Goal: Task Accomplishment & Management: Manage account settings

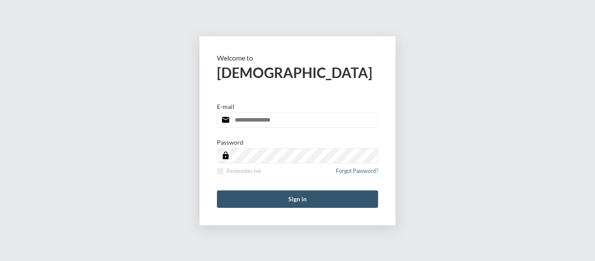
type input "**********"
click at [314, 204] on button "Sign in" at bounding box center [297, 198] width 161 height 17
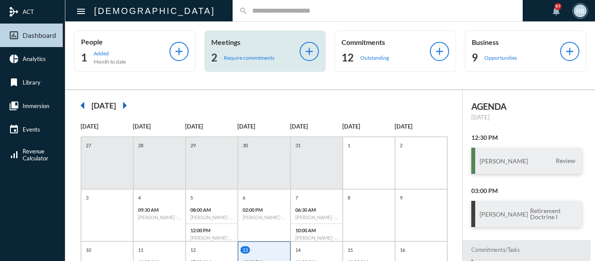
click at [254, 58] on p "Require commitments" at bounding box center [249, 57] width 51 height 7
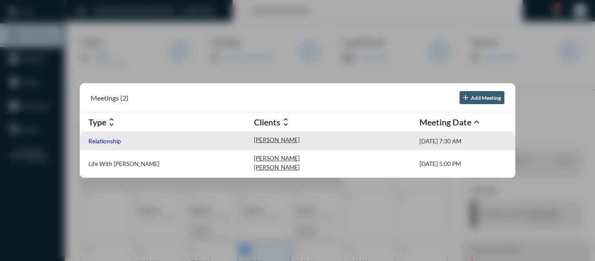
click at [98, 142] on p "Relationship" at bounding box center [104, 141] width 32 height 7
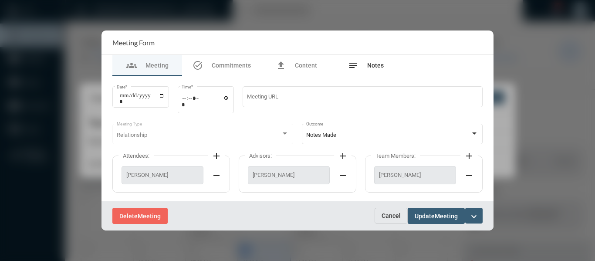
click at [372, 68] on span "Notes" at bounding box center [375, 65] width 17 height 7
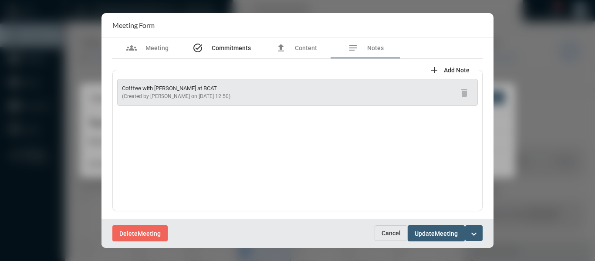
click at [222, 49] on span "Commitments" at bounding box center [231, 47] width 39 height 7
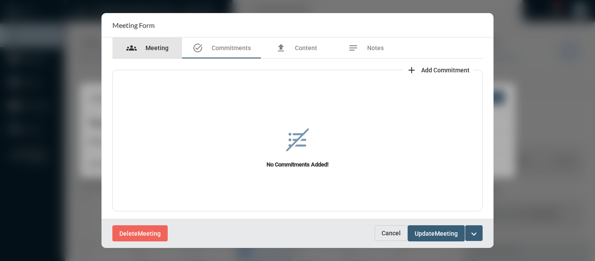
click at [161, 47] on span "Meeting" at bounding box center [157, 47] width 23 height 7
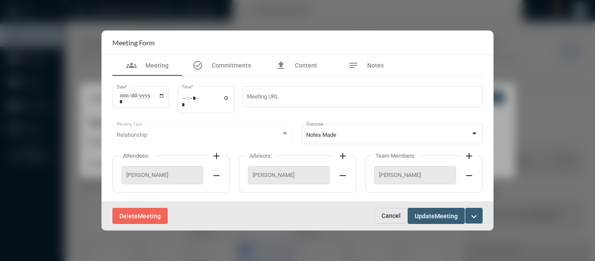
click at [476, 216] on mat-icon "expand_more" at bounding box center [474, 216] width 10 height 10
click at [421, 234] on p "Complete" at bounding box center [424, 234] width 27 height 7
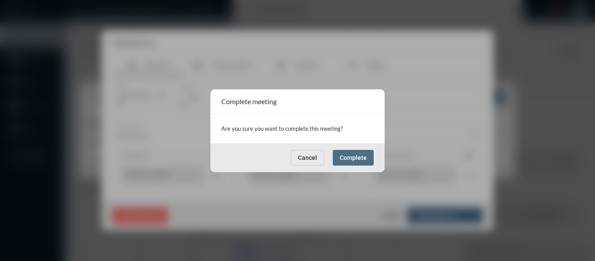
click at [360, 160] on span "Complete" at bounding box center [353, 157] width 27 height 7
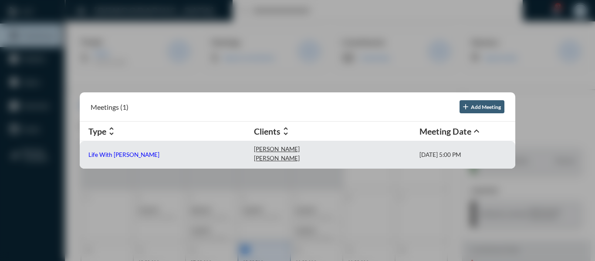
click at [109, 156] on p "Life With [PERSON_NAME]" at bounding box center [123, 154] width 71 height 7
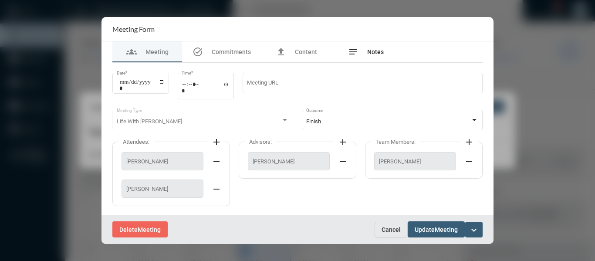
click at [375, 49] on span "Notes" at bounding box center [375, 51] width 17 height 7
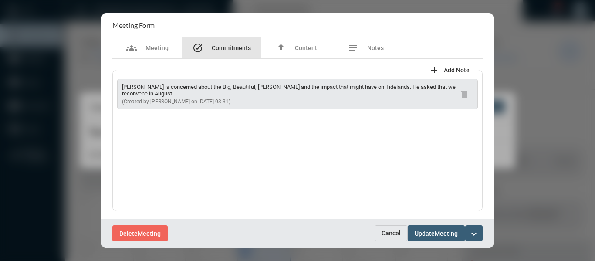
click at [235, 45] on span "Commitments" at bounding box center [231, 47] width 39 height 7
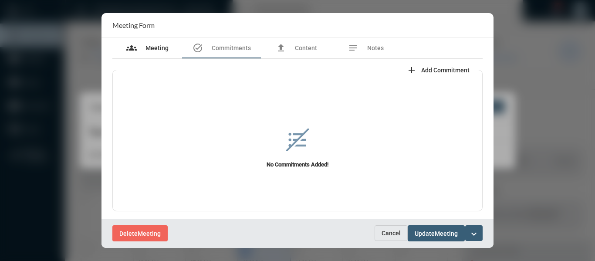
click at [153, 46] on span "Meeting" at bounding box center [157, 47] width 23 height 7
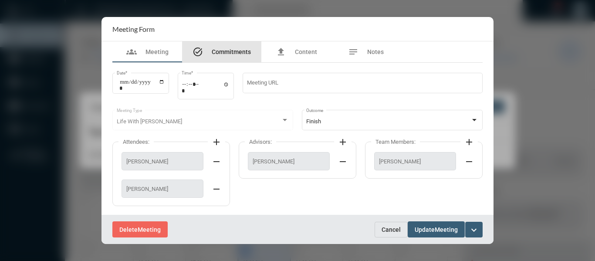
click at [243, 55] on span "Commitments" at bounding box center [231, 51] width 39 height 7
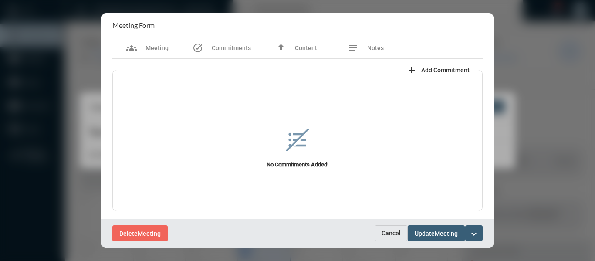
click at [439, 67] on span "Add Commitment" at bounding box center [446, 70] width 48 height 7
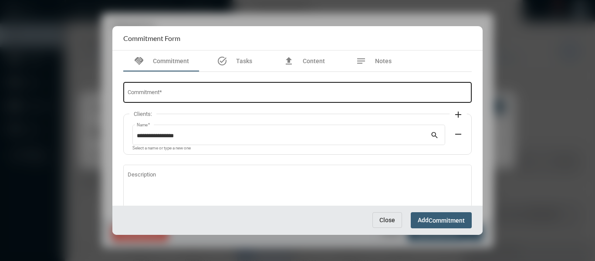
click at [290, 91] on input "Commitment *" at bounding box center [298, 94] width 340 height 7
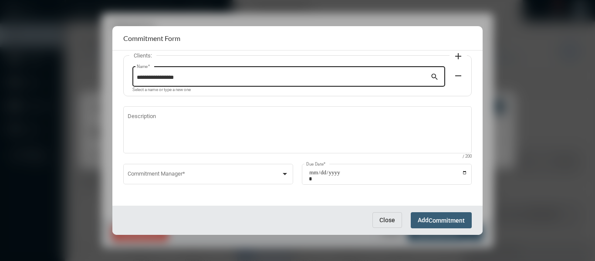
scroll to position [59, 0]
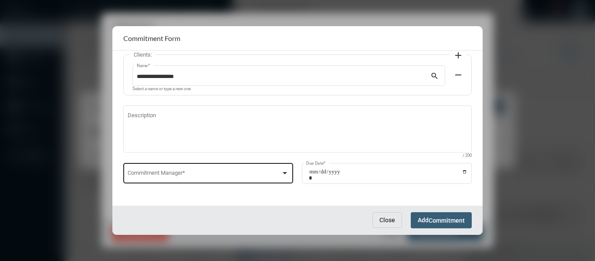
type input "**********"
click at [283, 172] on div at bounding box center [285, 173] width 4 height 2
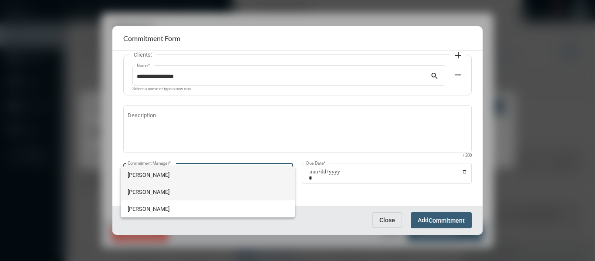
click at [141, 192] on span "[PERSON_NAME]" at bounding box center [208, 192] width 160 height 17
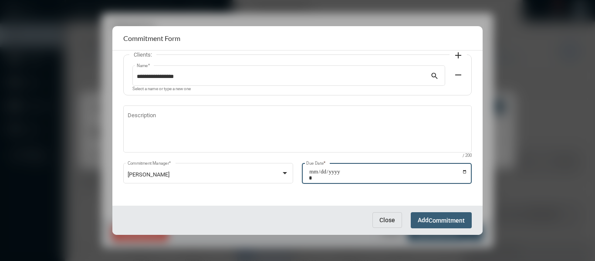
click at [465, 170] on input "Due Date *" at bounding box center [388, 175] width 159 height 12
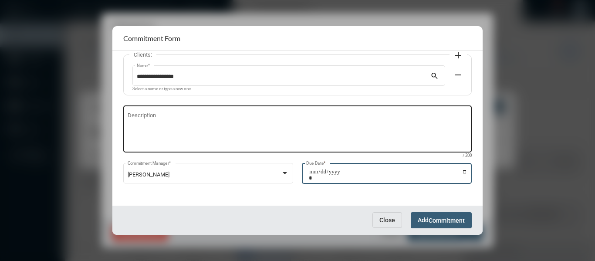
type input "**********"
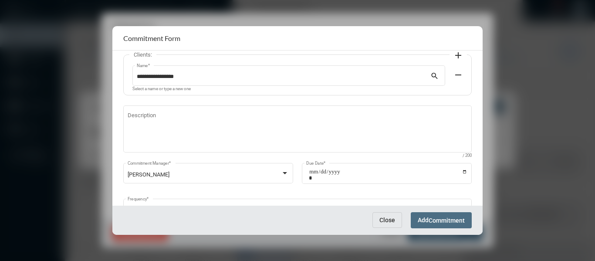
click at [452, 216] on button "Add Commitment" at bounding box center [441, 220] width 61 height 16
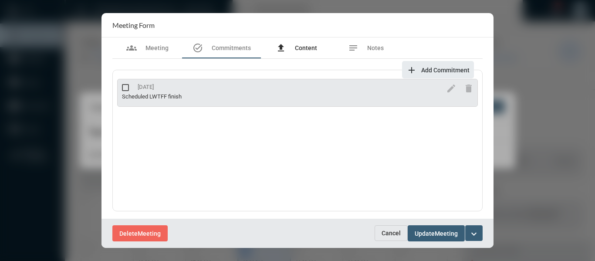
click at [309, 46] on span "Content" at bounding box center [306, 47] width 22 height 7
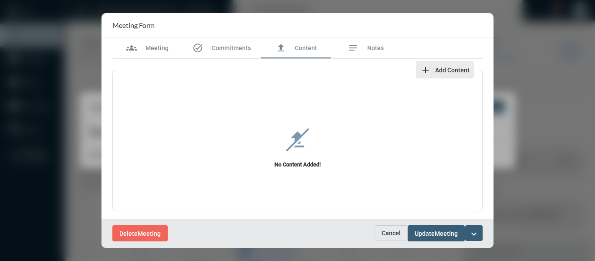
click at [442, 68] on span "Add Content" at bounding box center [452, 70] width 34 height 7
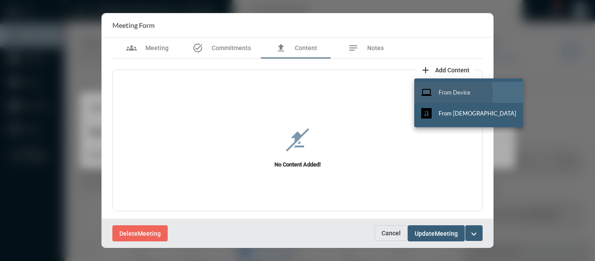
click at [453, 95] on span "From Device" at bounding box center [455, 92] width 32 height 7
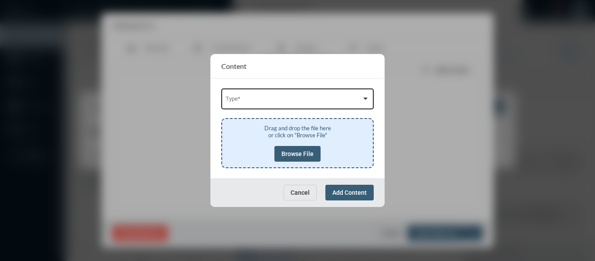
click at [367, 96] on div at bounding box center [366, 98] width 8 height 7
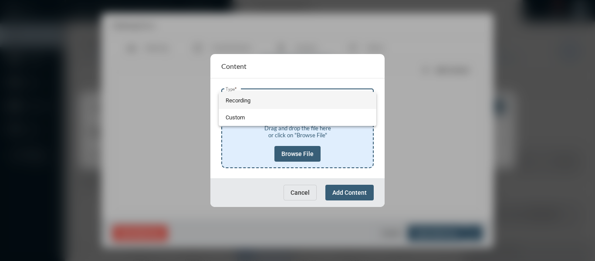
click at [232, 98] on span "Recording" at bounding box center [298, 100] width 144 height 17
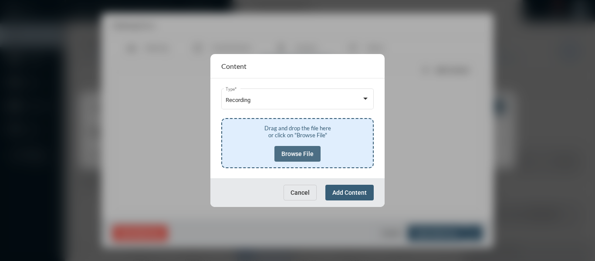
click at [304, 150] on span "Browse File" at bounding box center [298, 153] width 32 height 7
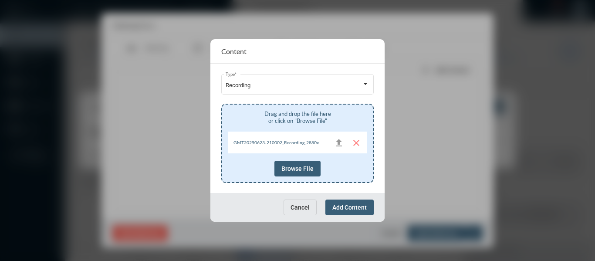
click at [354, 205] on span "Add Content" at bounding box center [350, 207] width 34 height 7
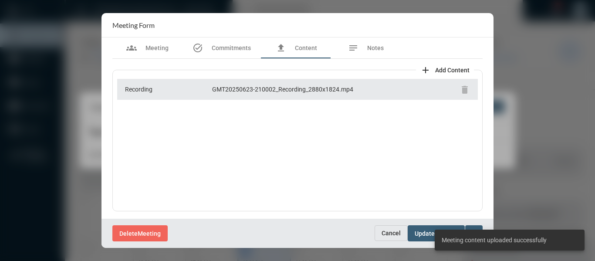
scroll to position [1, 0]
drag, startPoint x: 328, startPoint y: 228, endPoint x: 338, endPoint y: 230, distance: 9.7
click at [328, 229] on div "Delete Meeting" at bounding box center [243, 233] width 262 height 16
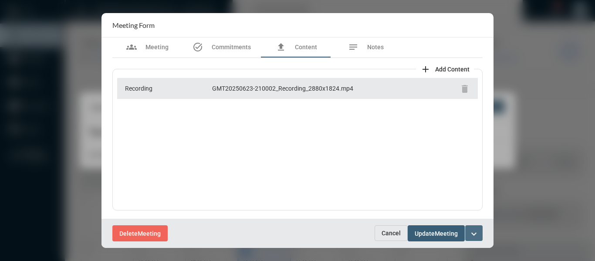
click at [474, 230] on mat-icon "expand_more" at bounding box center [474, 234] width 10 height 10
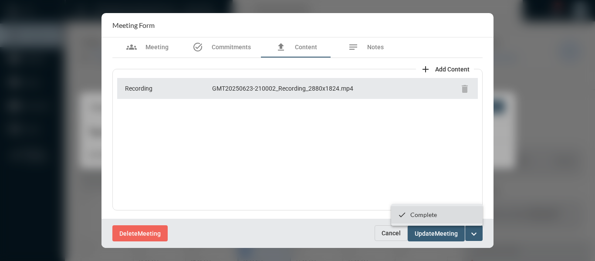
click at [427, 213] on p "Complete" at bounding box center [424, 214] width 27 height 7
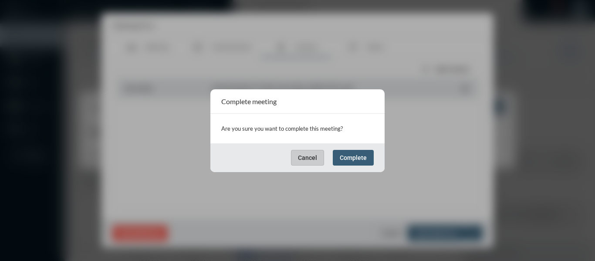
click at [344, 157] on span "Complete" at bounding box center [353, 157] width 27 height 7
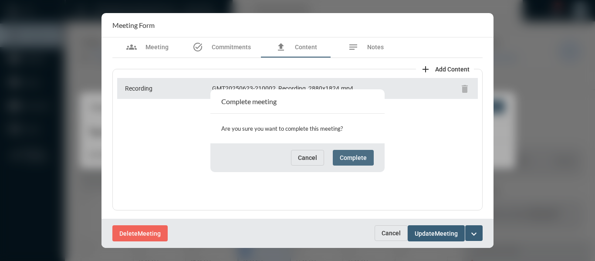
scroll to position [0, 0]
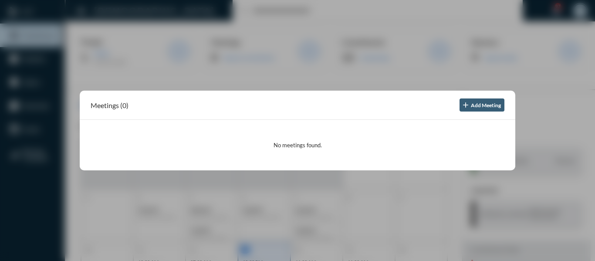
click at [285, 184] on div at bounding box center [297, 130] width 595 height 261
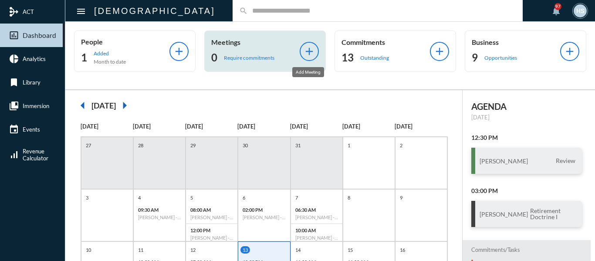
click at [309, 54] on mat-icon "add" at bounding box center [309, 51] width 12 height 12
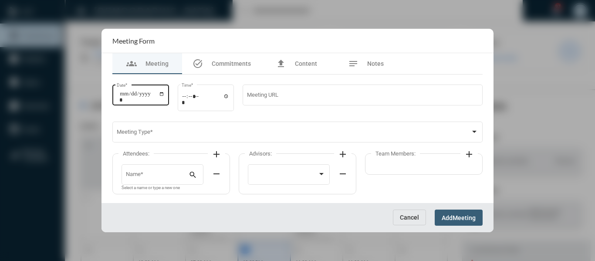
click at [165, 96] on input "Date *" at bounding box center [141, 97] width 45 height 12
type input "**********"
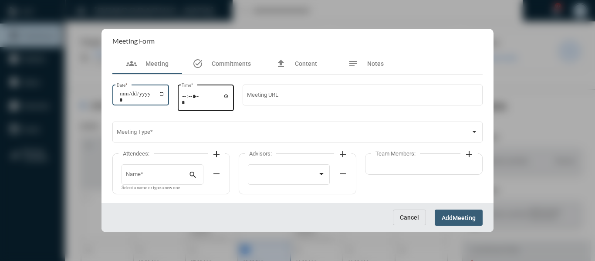
click at [229, 96] on input "Time *" at bounding box center [206, 99] width 48 height 13
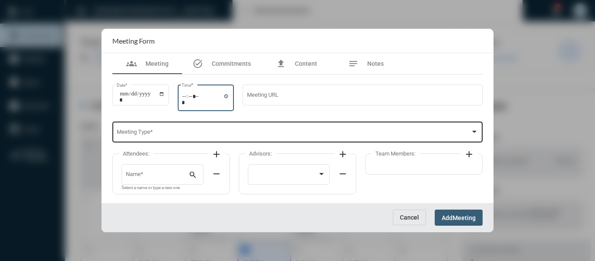
type input "*****"
click at [295, 133] on span at bounding box center [294, 133] width 354 height 7
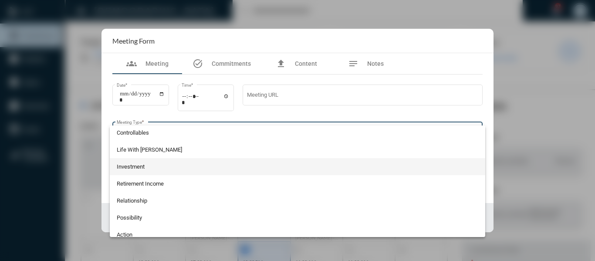
scroll to position [174, 0]
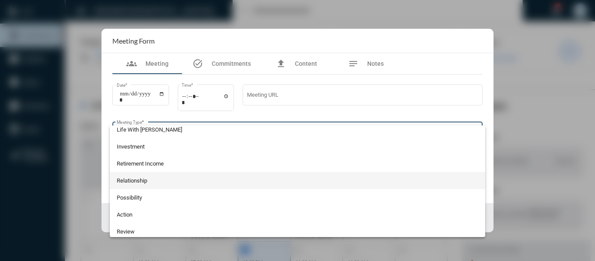
click at [143, 180] on span "Relationship" at bounding box center [298, 180] width 362 height 17
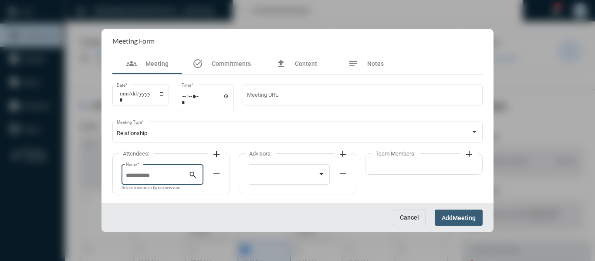
click at [160, 177] on input "Name *" at bounding box center [157, 176] width 63 height 7
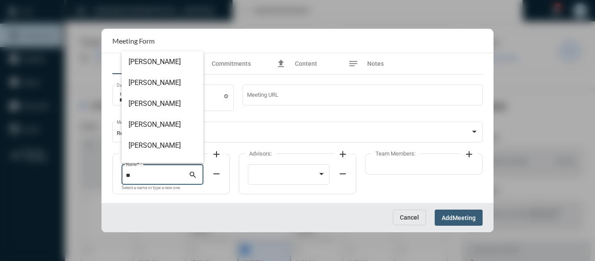
type input "*"
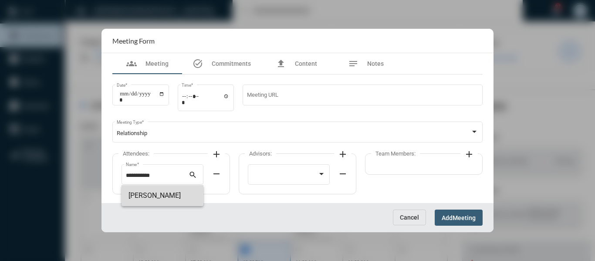
click at [157, 193] on span "[PERSON_NAME]" at bounding box center [163, 195] width 68 height 21
type input "**********"
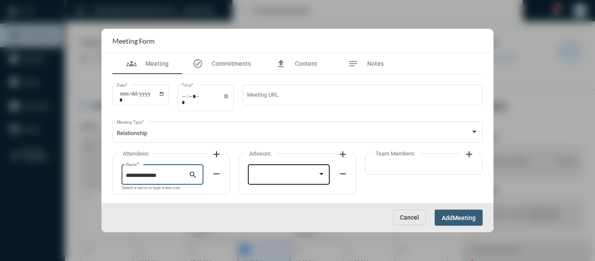
click at [277, 174] on div at bounding box center [285, 176] width 66 height 7
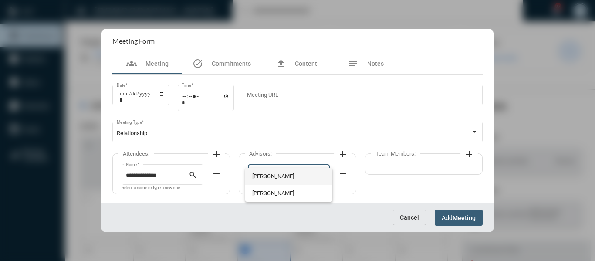
click at [277, 174] on span "[PERSON_NAME]" at bounding box center [289, 176] width 74 height 17
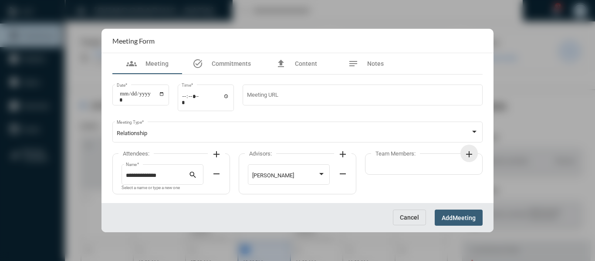
click at [470, 153] on mat-icon "add" at bounding box center [469, 154] width 10 height 10
click at [434, 175] on div at bounding box center [412, 176] width 66 height 7
click at [403, 178] on span "[PERSON_NAME]" at bounding box center [409, 176] width 60 height 17
click at [469, 214] on span "Meeting" at bounding box center [464, 217] width 23 height 7
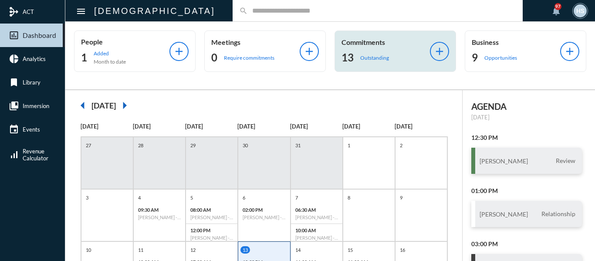
click at [374, 58] on p "Outstanding" at bounding box center [374, 57] width 29 height 7
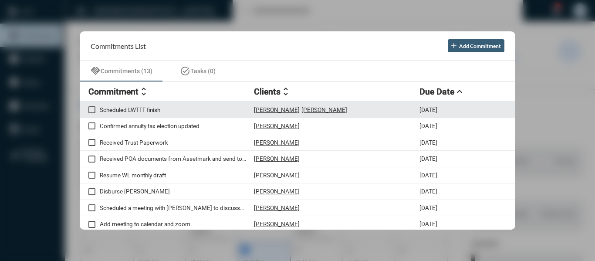
click at [155, 108] on p "Scheduled LWTFF finish" at bounding box center [177, 109] width 154 height 7
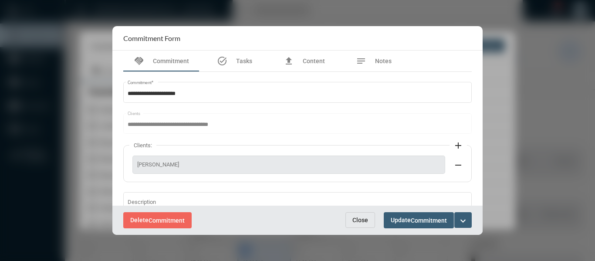
scroll to position [44, 0]
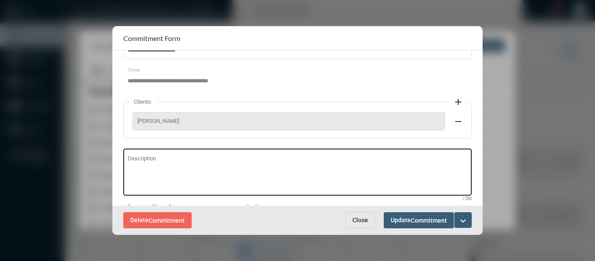
click at [153, 160] on textarea "Description" at bounding box center [298, 173] width 340 height 34
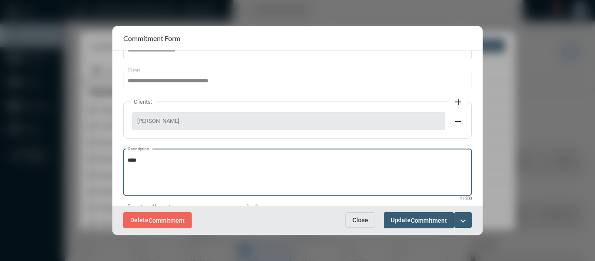
type textarea "****"
click at [462, 218] on mat-icon "expand_more" at bounding box center [463, 221] width 10 height 10
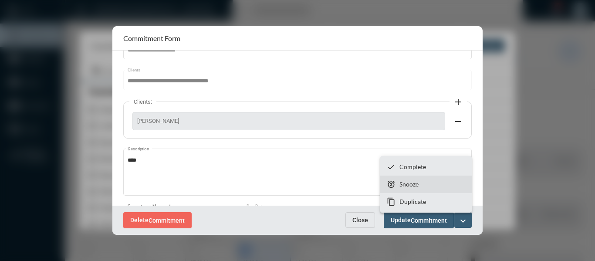
click at [407, 185] on p "Snooze" at bounding box center [409, 183] width 19 height 7
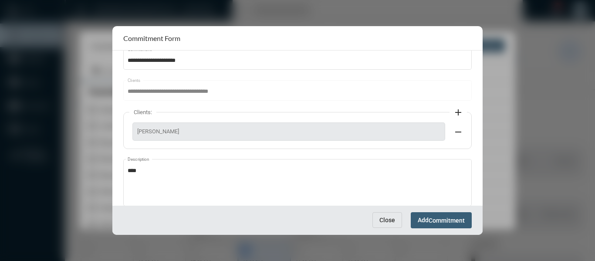
scroll to position [87, 0]
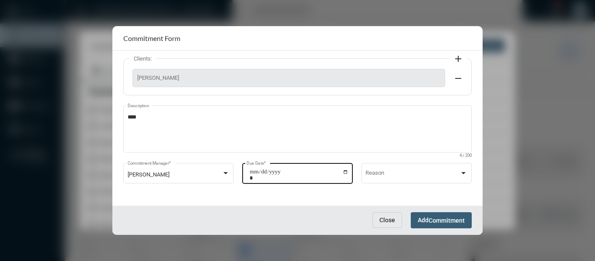
click at [344, 172] on input "**********" at bounding box center [299, 175] width 99 height 12
type input "**********"
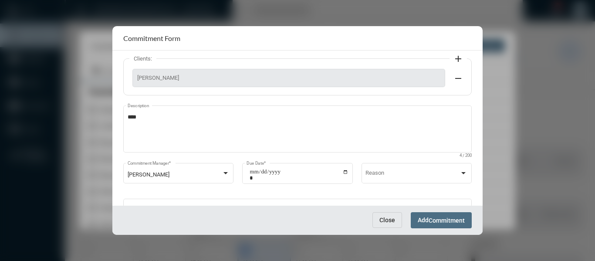
click at [446, 214] on button "Add Commitment" at bounding box center [441, 220] width 61 height 16
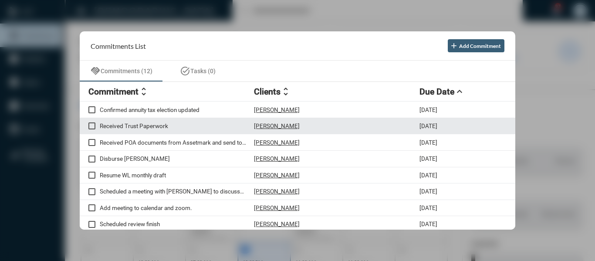
click at [162, 123] on p "Received Trust Paperwork" at bounding box center [177, 125] width 154 height 7
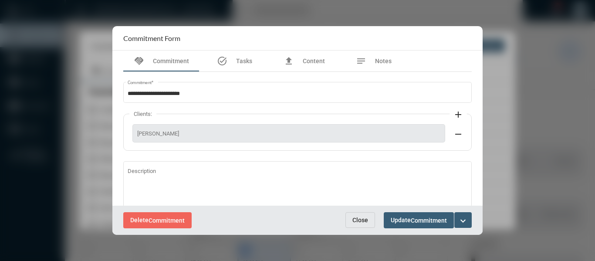
scroll to position [0, 0]
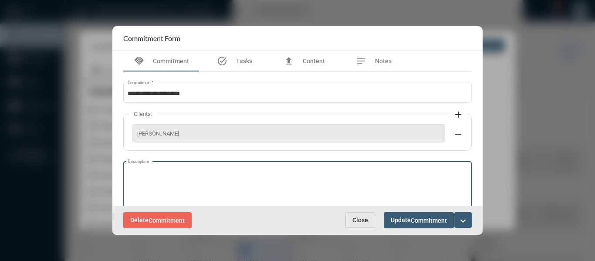
click at [151, 171] on textarea "Description" at bounding box center [298, 186] width 340 height 34
type textarea "**********"
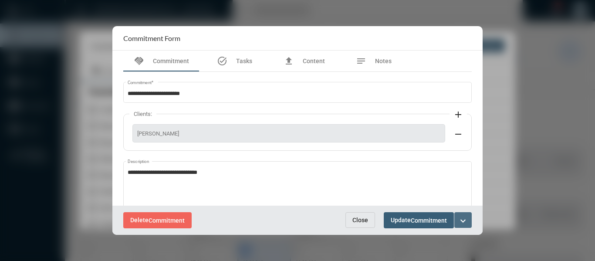
click at [463, 216] on mat-icon "expand_more" at bounding box center [463, 221] width 10 height 10
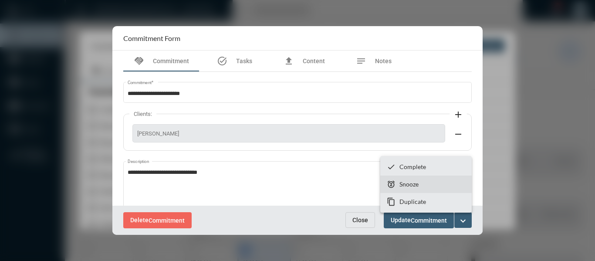
click at [406, 183] on p "Snooze" at bounding box center [409, 183] width 19 height 7
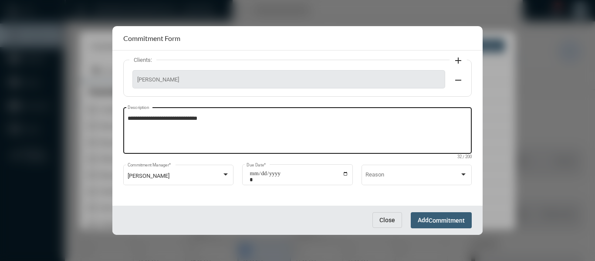
scroll to position [55, 0]
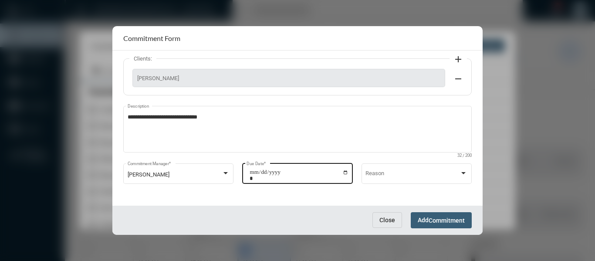
click at [346, 172] on input "**********" at bounding box center [299, 175] width 99 height 12
type input "**********"
click at [463, 218] on span "Commitment" at bounding box center [447, 220] width 36 height 7
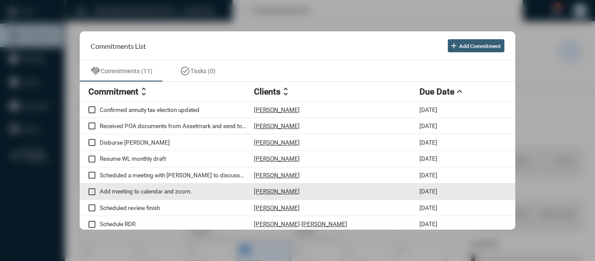
click at [92, 193] on span at bounding box center [91, 191] width 7 height 7
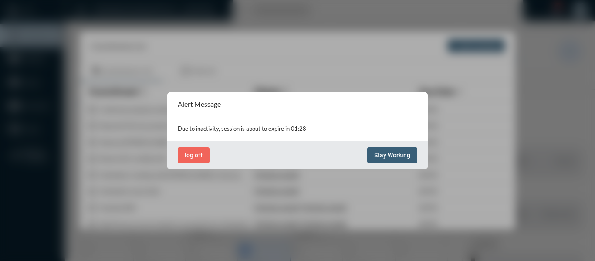
click at [395, 157] on span "Stay Working" at bounding box center [392, 155] width 36 height 7
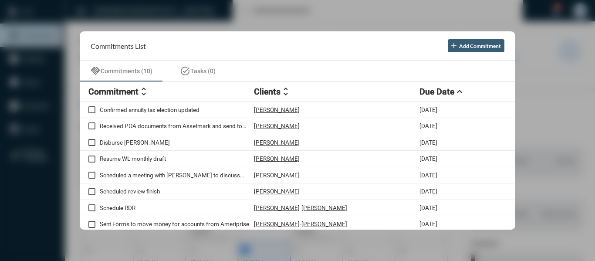
click at [273, 17] on div at bounding box center [297, 130] width 595 height 261
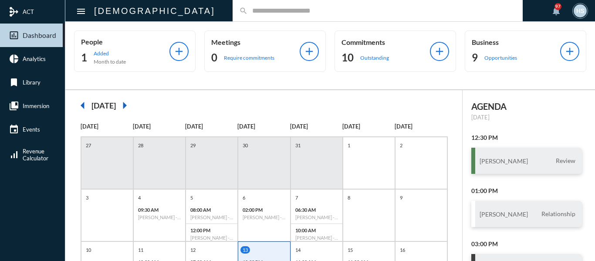
click at [269, 9] on input "text" at bounding box center [382, 10] width 269 height 7
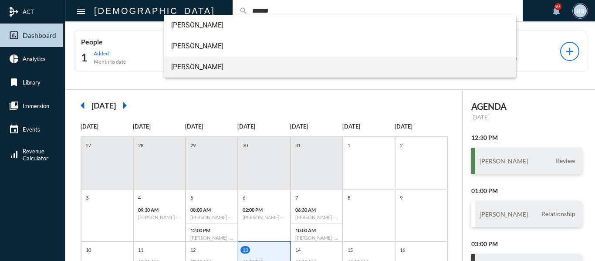
type input "******"
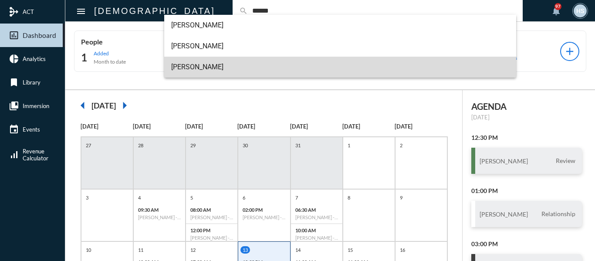
click at [204, 65] on span "[PERSON_NAME]" at bounding box center [340, 67] width 339 height 21
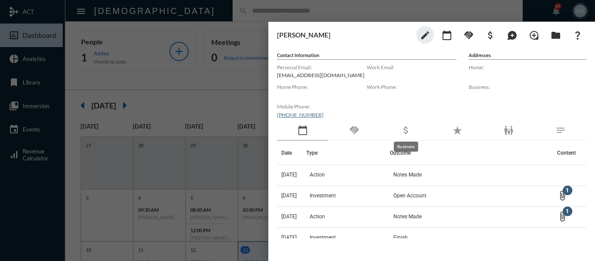
click at [406, 129] on mat-icon "attach_money" at bounding box center [406, 130] width 10 height 10
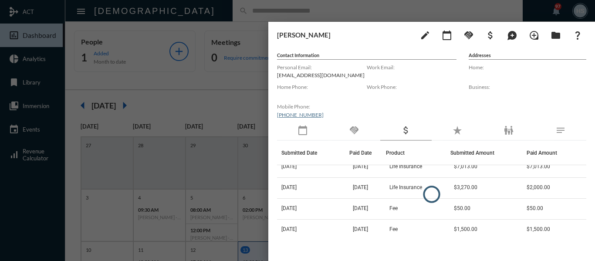
scroll to position [10, 0]
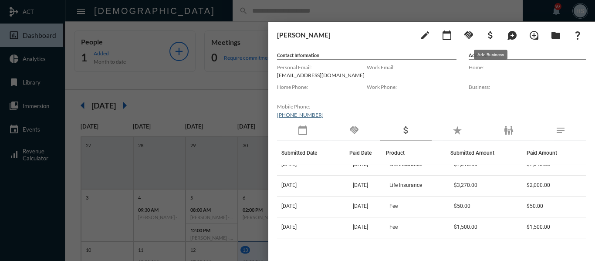
click at [492, 37] on mat-icon "attach_money" at bounding box center [491, 35] width 10 height 10
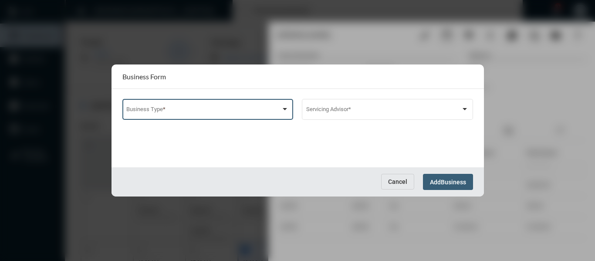
click at [260, 111] on span at bounding box center [203, 111] width 155 height 7
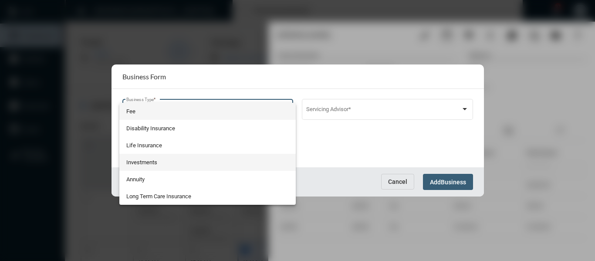
click at [144, 160] on span "Investments" at bounding box center [207, 162] width 163 height 17
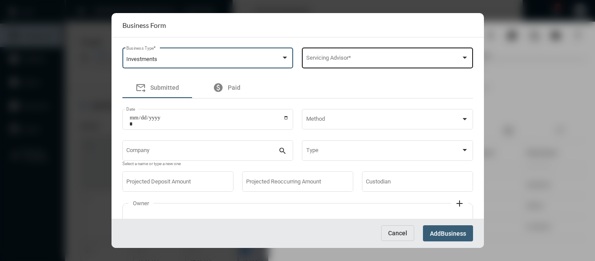
click at [337, 58] on span at bounding box center [383, 59] width 155 height 7
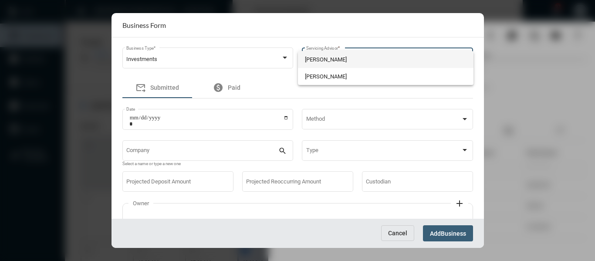
click at [336, 58] on span "[PERSON_NAME]" at bounding box center [386, 59] width 162 height 17
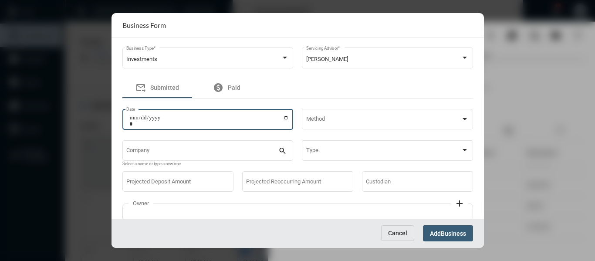
click at [247, 117] on input "Date" at bounding box center [209, 121] width 160 height 12
click at [285, 117] on input "Date" at bounding box center [209, 121] width 160 height 12
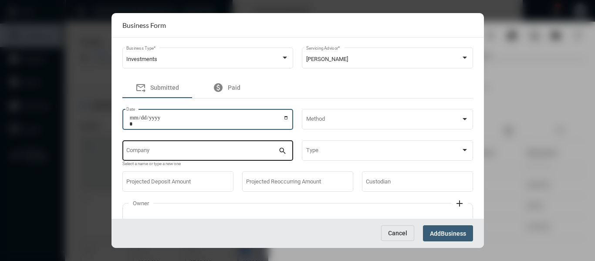
type input "**********"
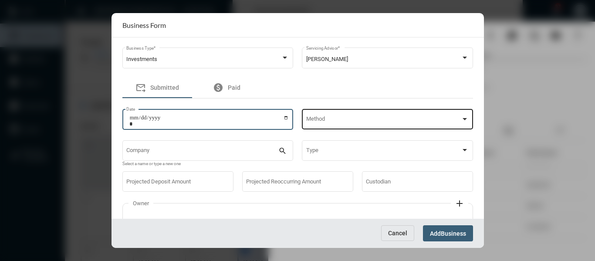
click at [357, 115] on div "Method" at bounding box center [387, 119] width 163 height 22
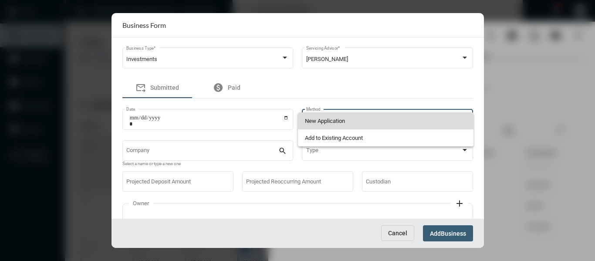
click at [338, 119] on span "New Application" at bounding box center [386, 120] width 162 height 17
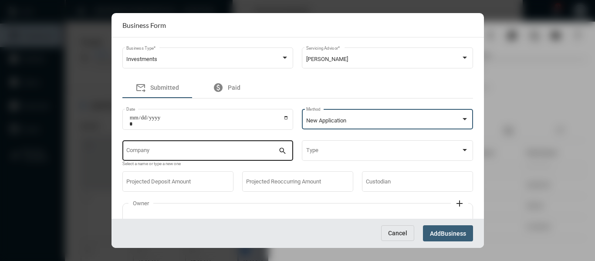
click at [218, 147] on div "Company" at bounding box center [202, 150] width 152 height 22
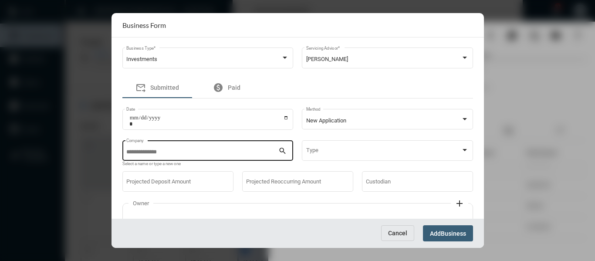
click at [218, 147] on div "Company" at bounding box center [202, 150] width 152 height 22
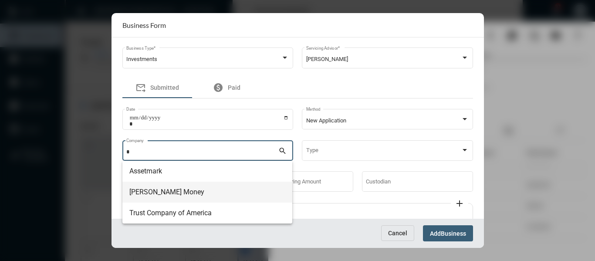
click at [150, 194] on span "[PERSON_NAME] Money" at bounding box center [207, 192] width 156 height 21
type input "**********"
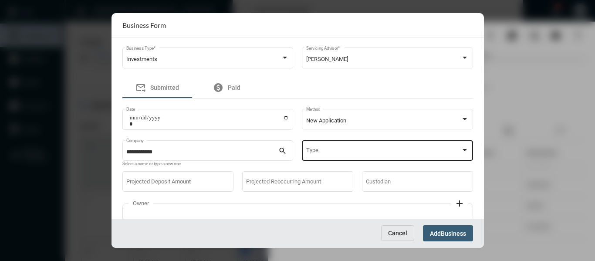
click at [337, 156] on div "Type" at bounding box center [387, 150] width 163 height 22
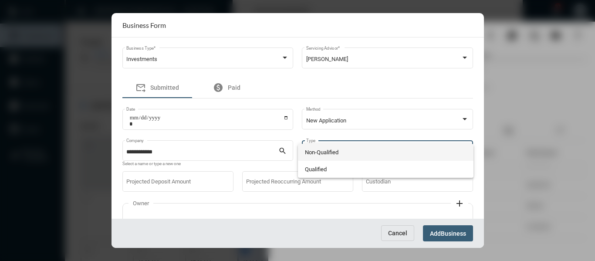
click at [326, 154] on span "Non-Qualified" at bounding box center [386, 152] width 162 height 17
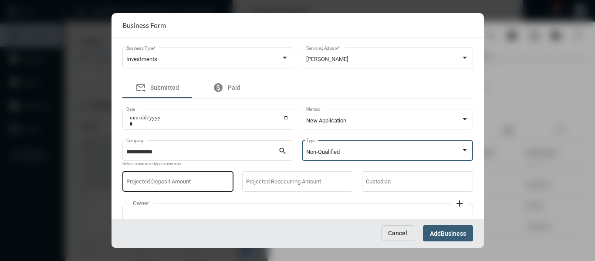
click at [204, 181] on input "Projected Deposit Amount" at bounding box center [177, 183] width 103 height 7
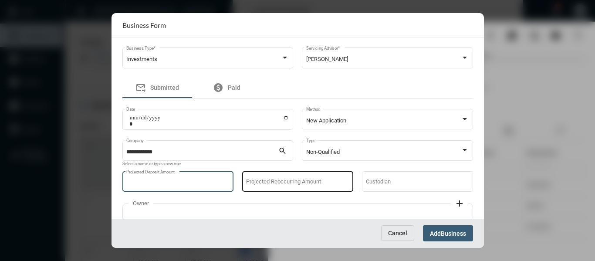
type input "****"
click at [287, 181] on input "Projected Reoccurring Amount" at bounding box center [297, 183] width 103 height 7
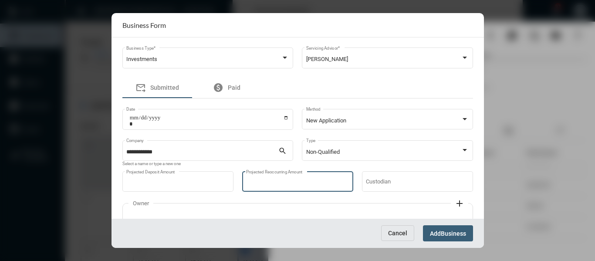
type input "****"
click at [461, 231] on span "Business" at bounding box center [453, 233] width 25 height 7
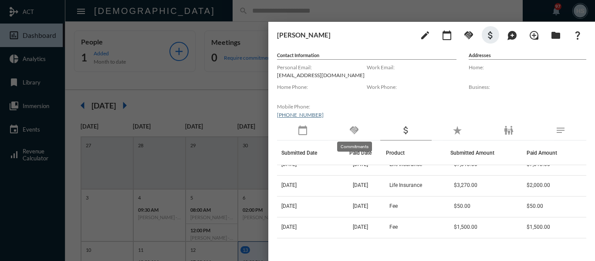
click at [356, 131] on mat-icon "handshake" at bounding box center [354, 130] width 10 height 10
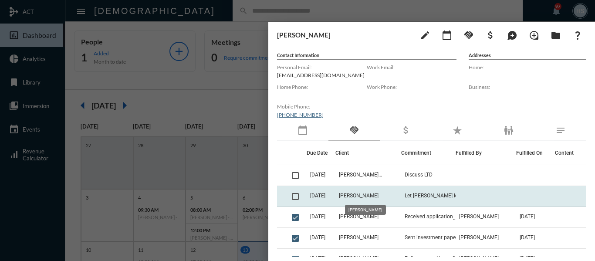
click at [364, 196] on span "[PERSON_NAME]" at bounding box center [359, 196] width 40 height 6
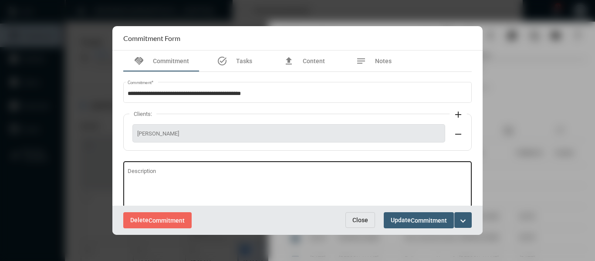
click at [202, 173] on textarea "Description" at bounding box center [298, 186] width 340 height 34
type textarea "**********"
click at [414, 222] on span "Commitment" at bounding box center [429, 220] width 36 height 7
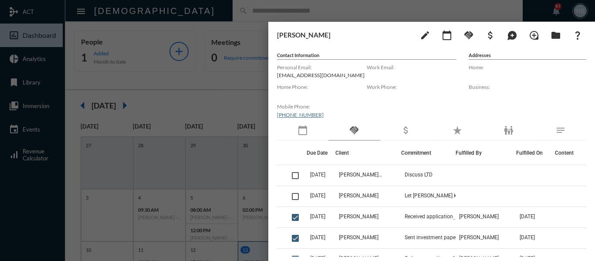
click at [218, 7] on div at bounding box center [297, 130] width 595 height 261
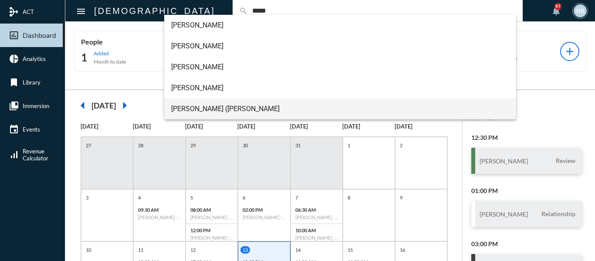
type input "*****"
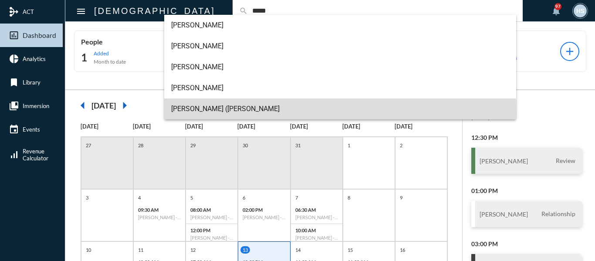
click at [182, 109] on span "[PERSON_NAME] ([PERSON_NAME]" at bounding box center [340, 109] width 339 height 21
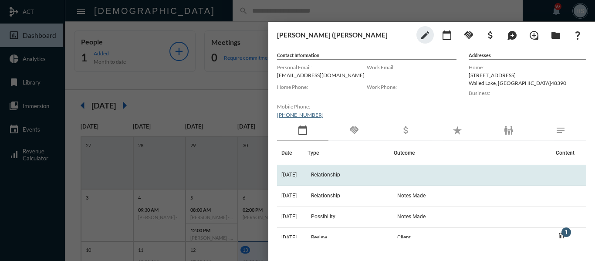
click at [326, 174] on span "Relationship" at bounding box center [325, 175] width 29 height 6
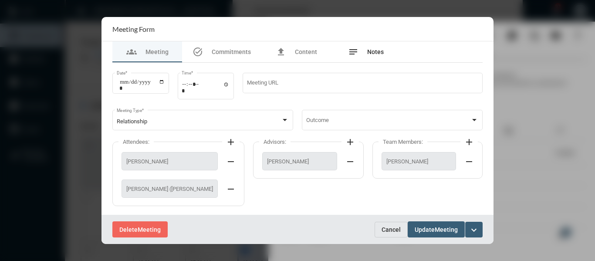
click at [374, 49] on span "Notes" at bounding box center [375, 51] width 17 height 7
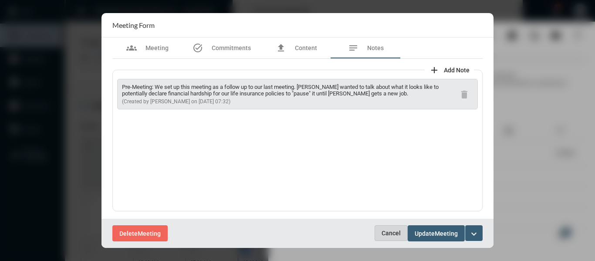
click at [391, 235] on span "Cancel" at bounding box center [391, 233] width 19 height 7
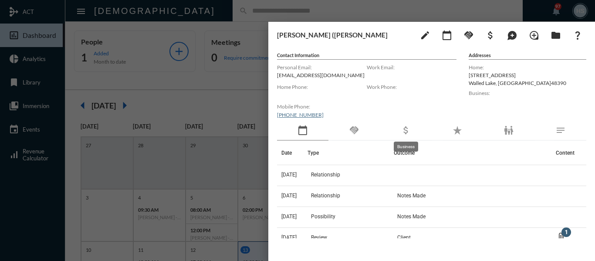
click at [407, 129] on mat-icon "attach_money" at bounding box center [406, 130] width 10 height 10
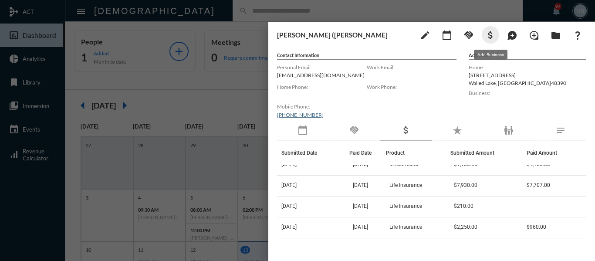
click at [491, 36] on mat-icon "attach_money" at bounding box center [491, 35] width 10 height 10
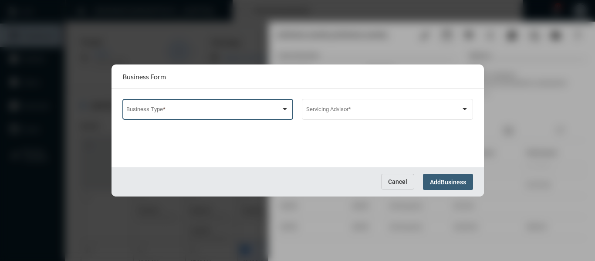
click at [212, 110] on span at bounding box center [203, 111] width 155 height 7
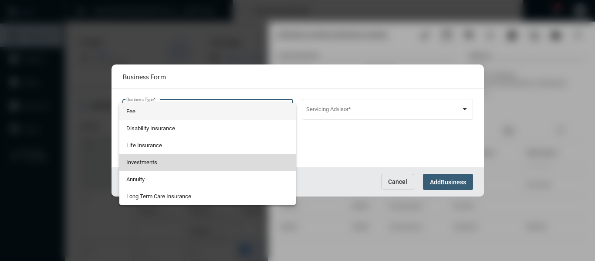
click at [143, 159] on span "Investments" at bounding box center [207, 162] width 163 height 17
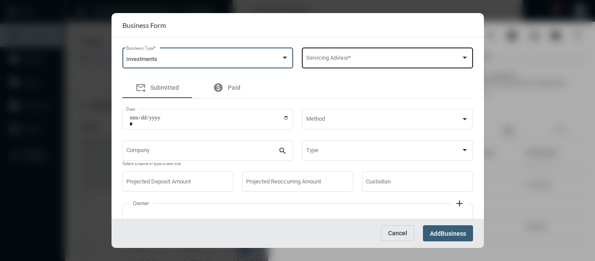
click at [319, 52] on div "Servicing Advisor *" at bounding box center [387, 57] width 163 height 22
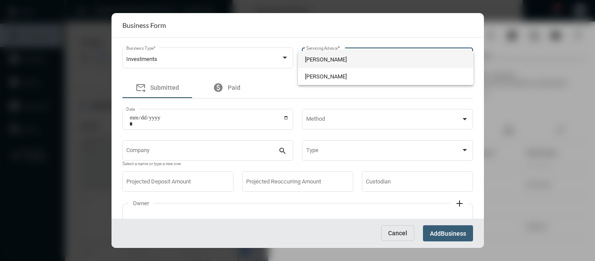
click at [321, 59] on span "[PERSON_NAME]" at bounding box center [386, 59] width 162 height 17
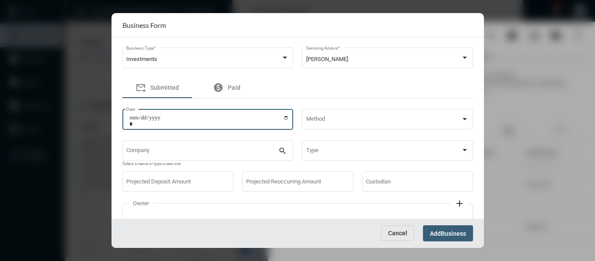
click at [281, 117] on input "Date" at bounding box center [209, 121] width 160 height 12
click at [282, 116] on input "Date" at bounding box center [209, 121] width 160 height 12
type input "**********"
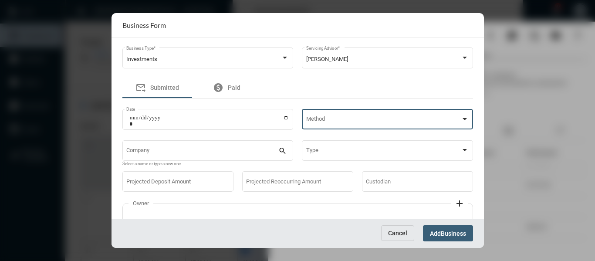
click at [330, 119] on span at bounding box center [383, 121] width 155 height 7
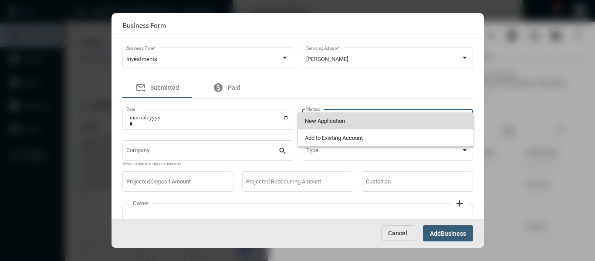
click at [328, 119] on span "New Application" at bounding box center [386, 120] width 162 height 17
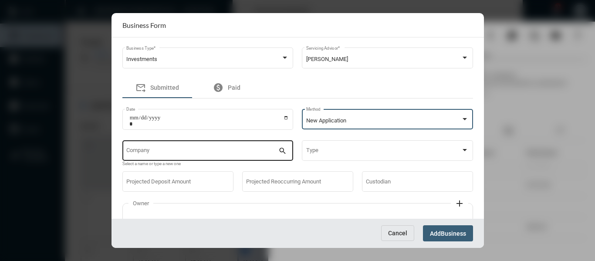
click at [234, 150] on input "Company" at bounding box center [202, 152] width 152 height 7
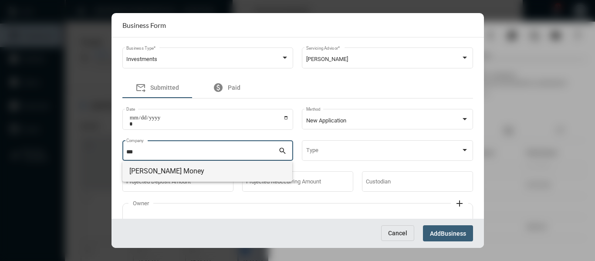
click at [167, 169] on span "[PERSON_NAME] Money" at bounding box center [207, 171] width 156 height 21
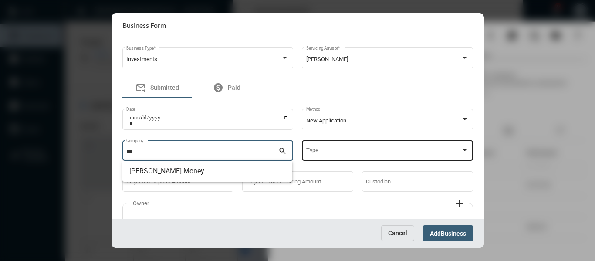
type input "**********"
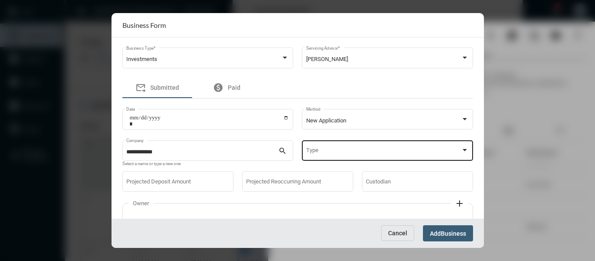
click at [377, 146] on div "Type" at bounding box center [387, 150] width 163 height 22
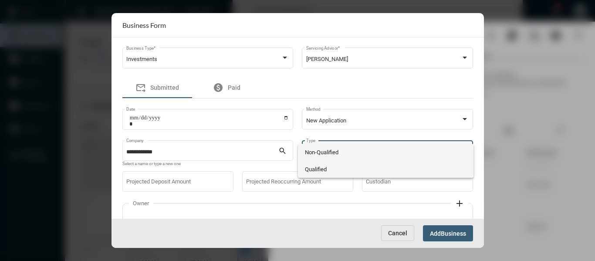
click at [320, 167] on span "Qualified" at bounding box center [386, 169] width 162 height 17
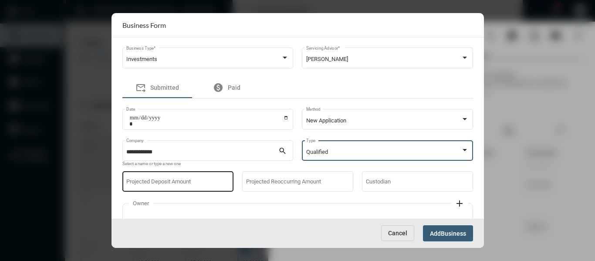
click at [215, 176] on div "Projected Deposit Amount" at bounding box center [177, 181] width 103 height 22
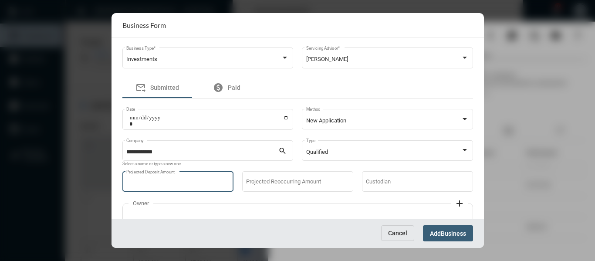
type input "*****"
click at [449, 232] on span "Business" at bounding box center [453, 233] width 25 height 7
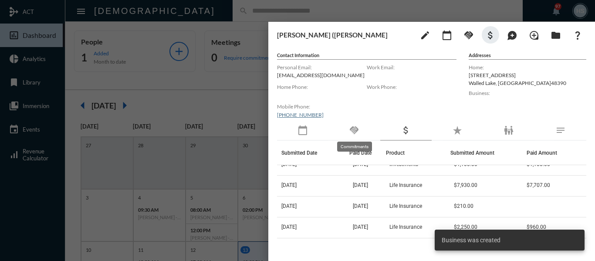
click at [354, 129] on mat-icon "handshake" at bounding box center [354, 130] width 10 height 10
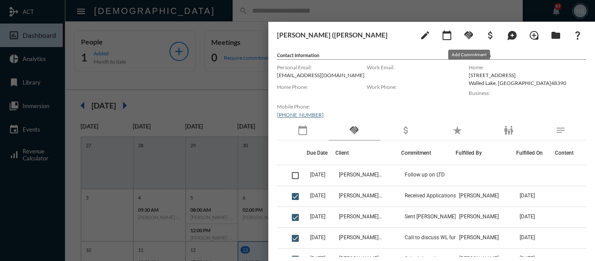
click at [469, 34] on mat-icon "handshake" at bounding box center [469, 35] width 10 height 10
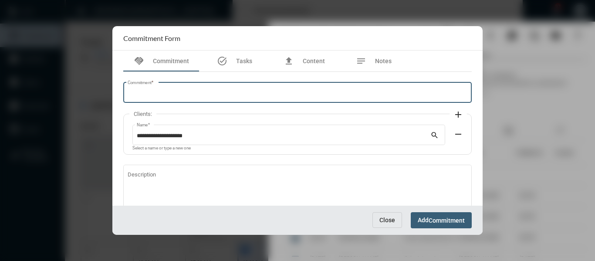
click at [270, 96] on input "Commitment *" at bounding box center [298, 94] width 340 height 7
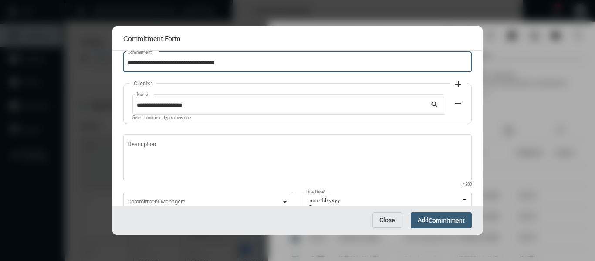
scroll to position [59, 0]
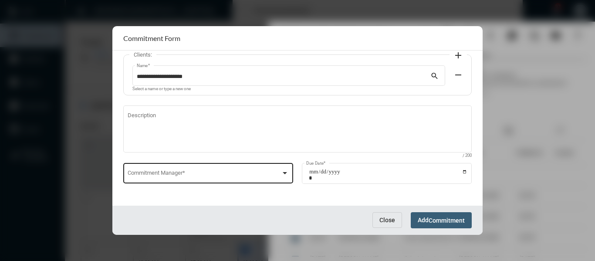
type input "**********"
click at [281, 171] on div at bounding box center [285, 173] width 8 height 7
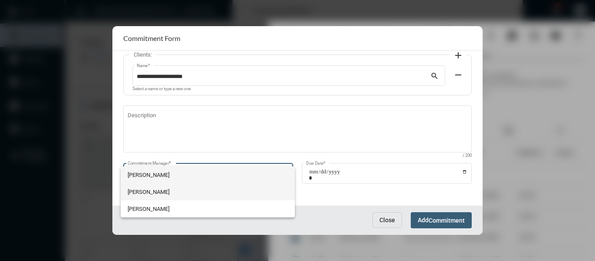
click at [157, 194] on span "[PERSON_NAME]" at bounding box center [208, 192] width 160 height 17
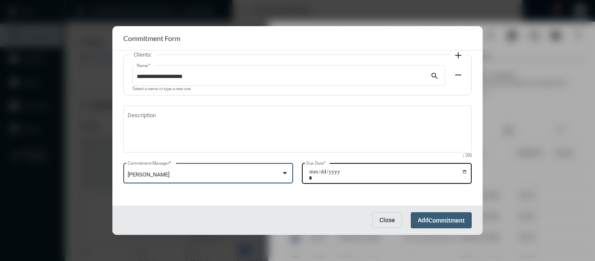
click at [462, 171] on input "Due Date *" at bounding box center [388, 175] width 159 height 12
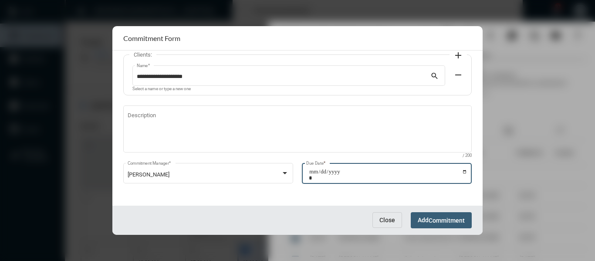
type input "**********"
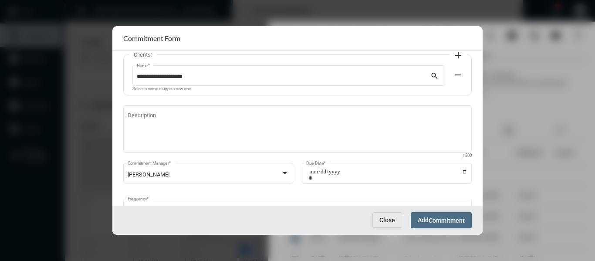
click at [459, 218] on span "Commitment" at bounding box center [447, 220] width 36 height 7
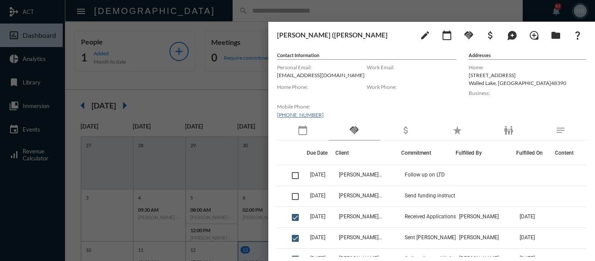
click at [242, 80] on div at bounding box center [297, 130] width 595 height 261
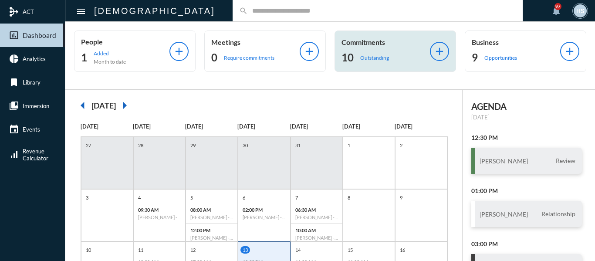
click at [368, 59] on p "Outstanding" at bounding box center [374, 57] width 29 height 7
